Goal: Check status: Check status

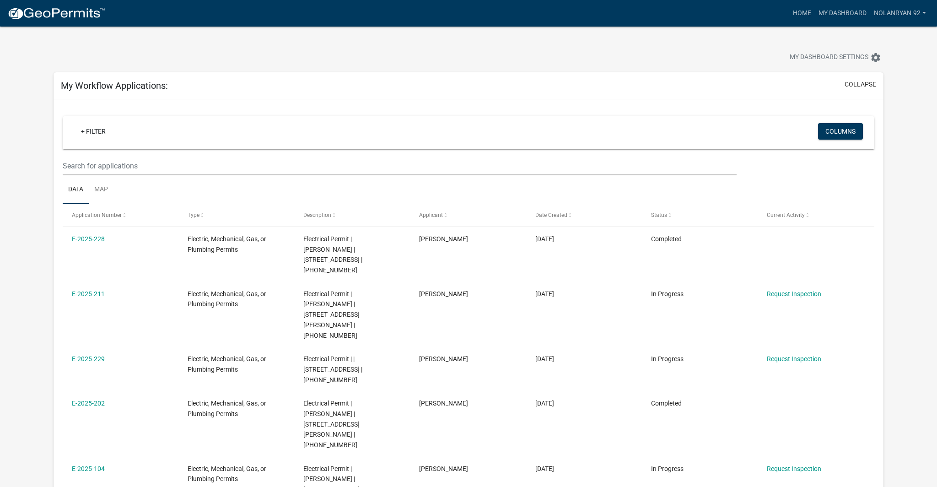
scroll to position [254, 0]
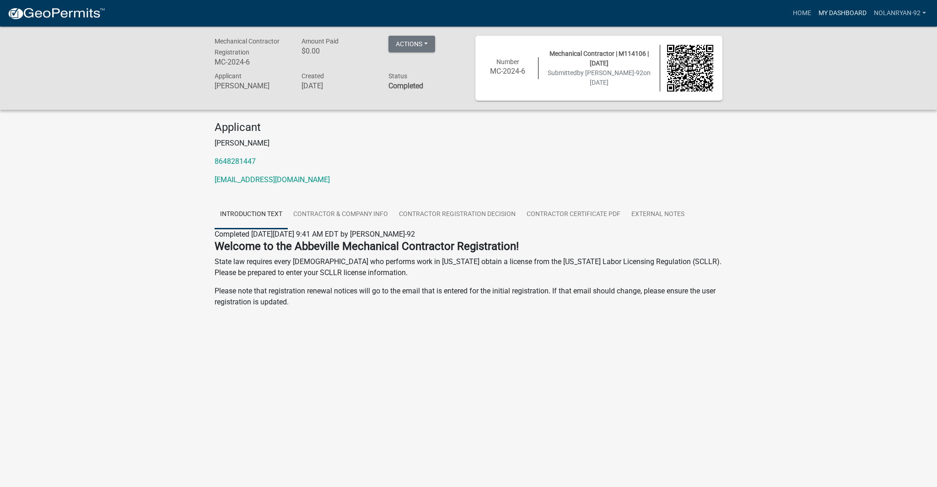
click at [865, 19] on link "My Dashboard" at bounding box center [842, 13] width 55 height 17
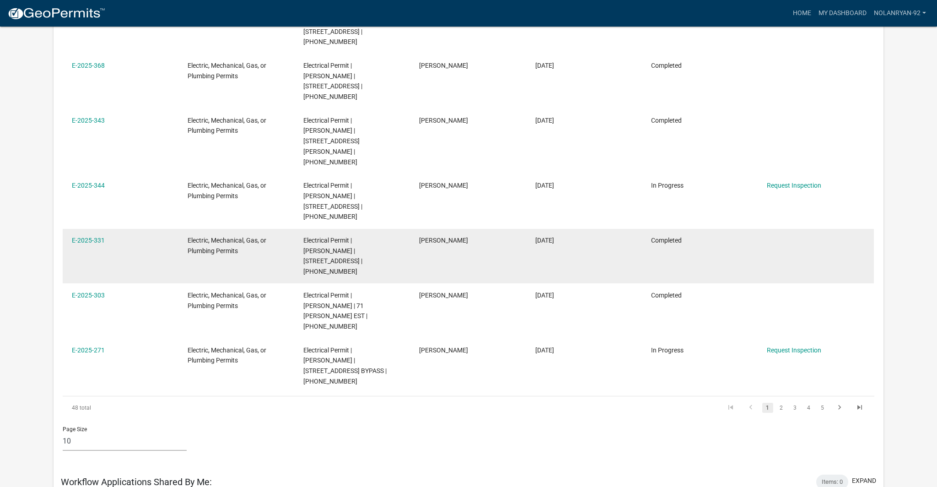
scroll to position [396, 0]
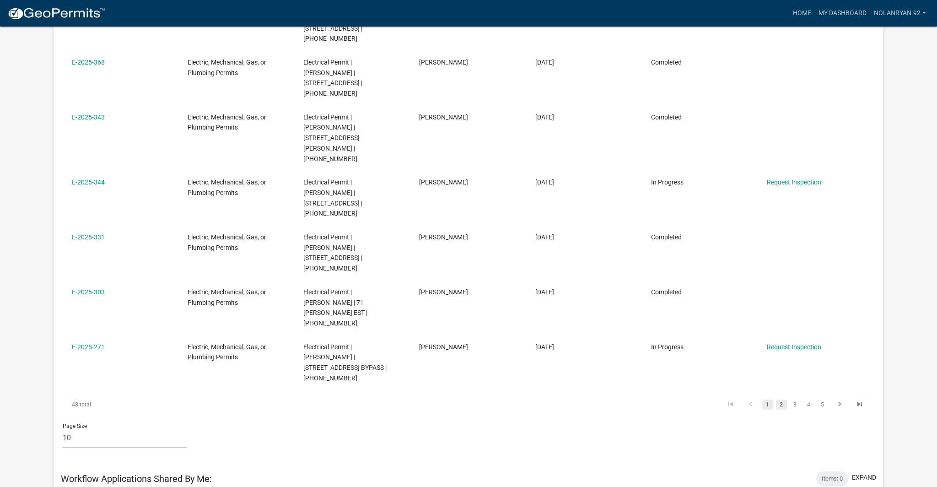
click at [783, 399] on link "2" at bounding box center [781, 404] width 11 height 10
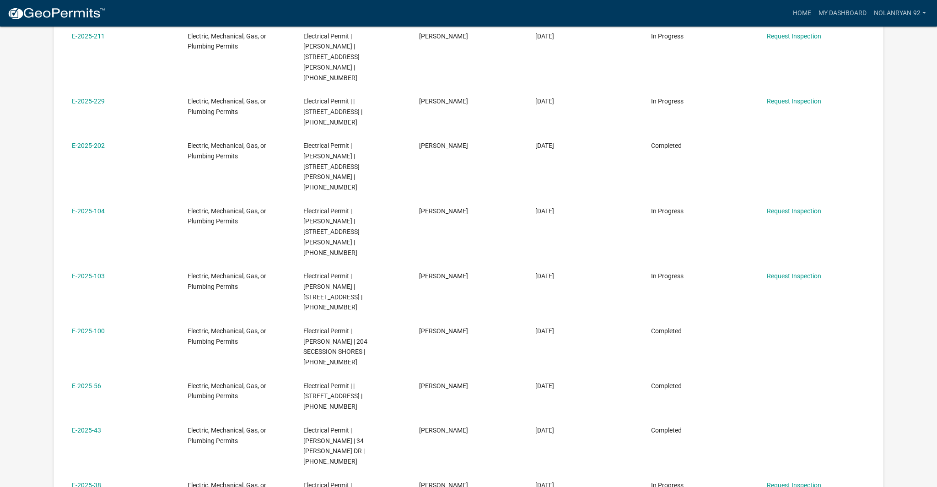
scroll to position [261, 0]
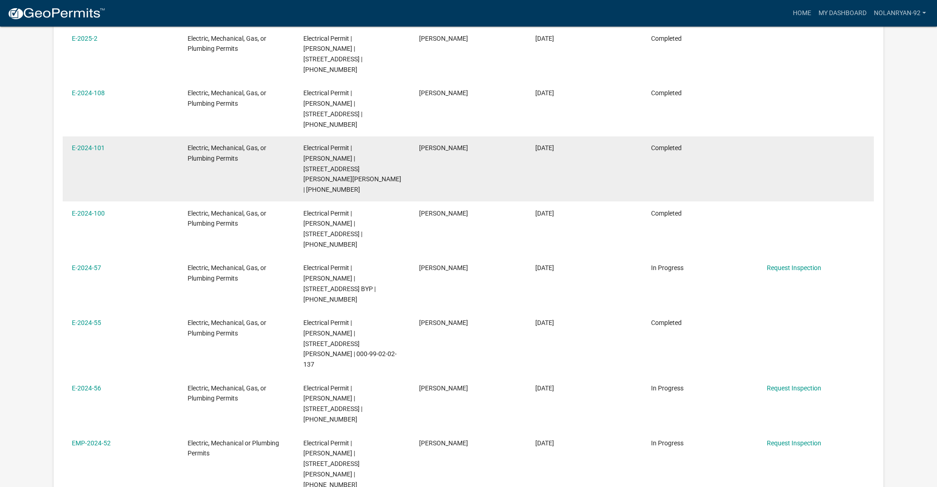
scroll to position [257, 0]
